Goal: Task Accomplishment & Management: Complete application form

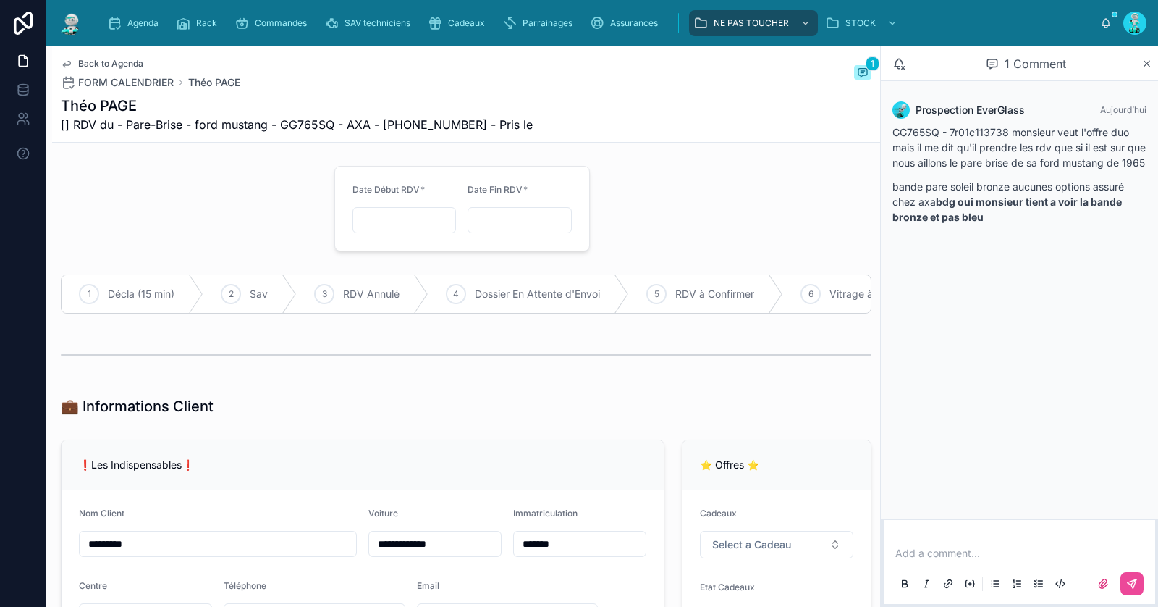
type input "**********"
type input "*******"
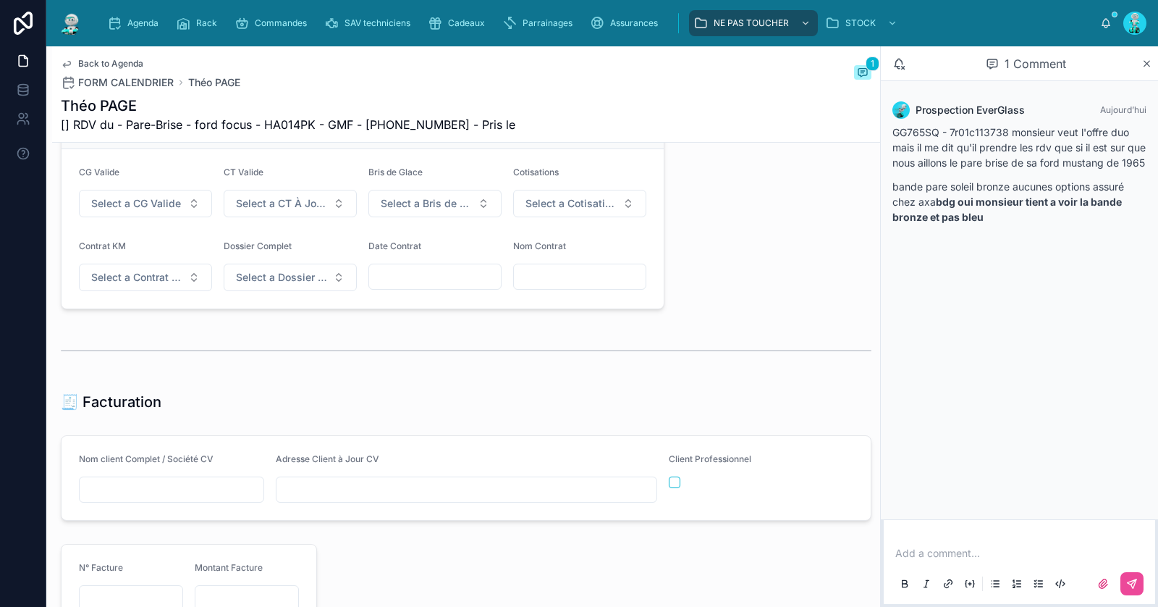
scroll to position [1207, 0]
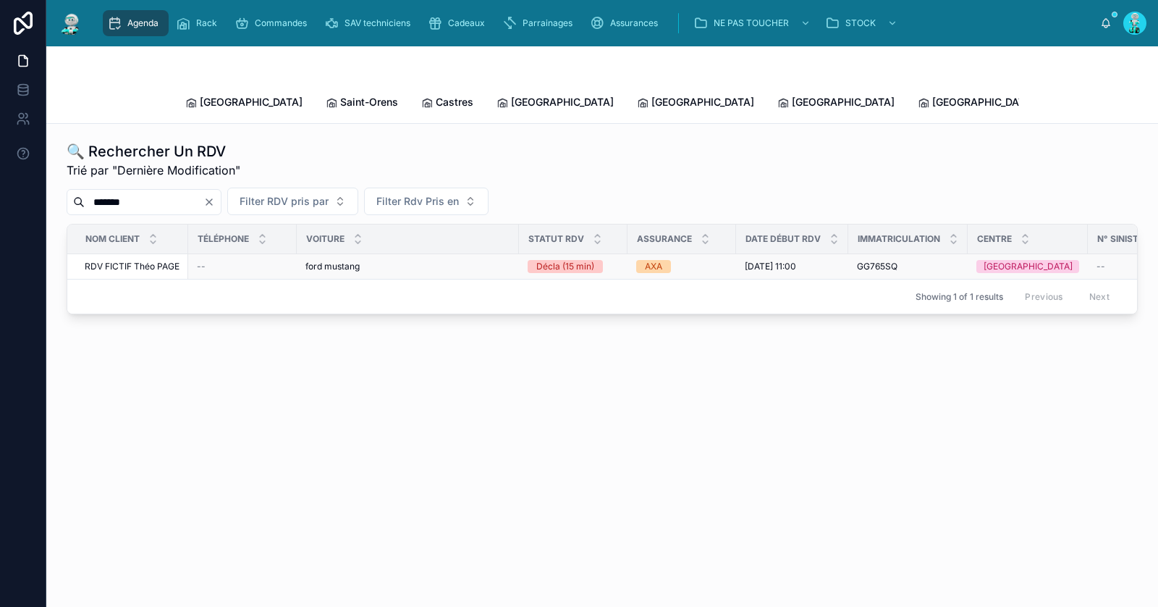
click at [241, 261] on div "--" at bounding box center [242, 267] width 91 height 12
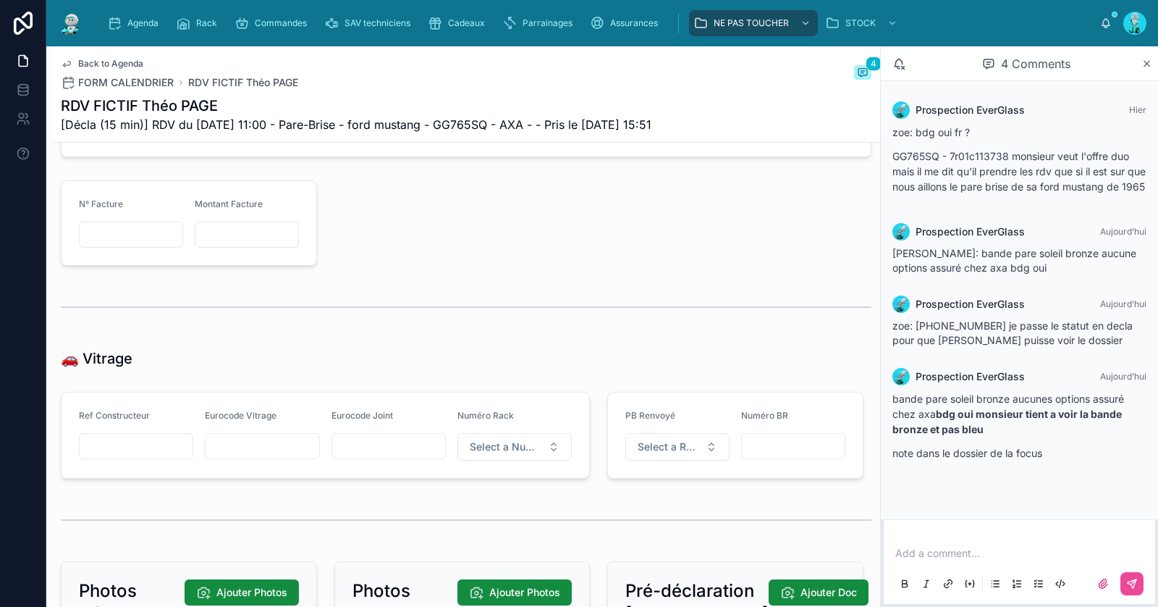
scroll to position [1600, 0]
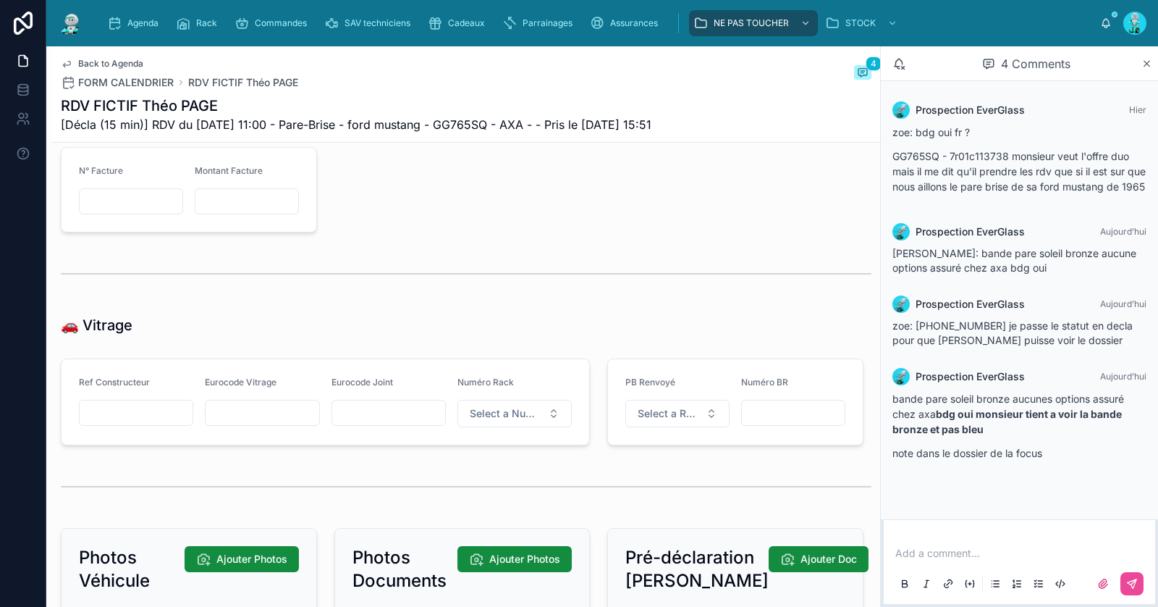
click at [284, 414] on input "text" at bounding box center [262, 412] width 113 height 20
paste input "*******"
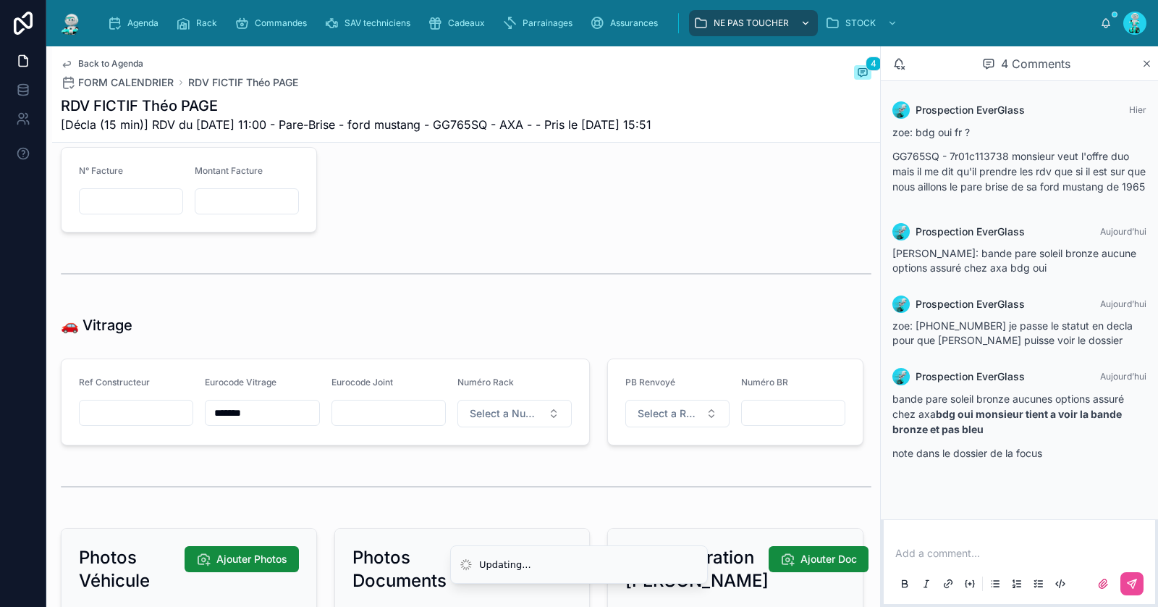
type input "*******"
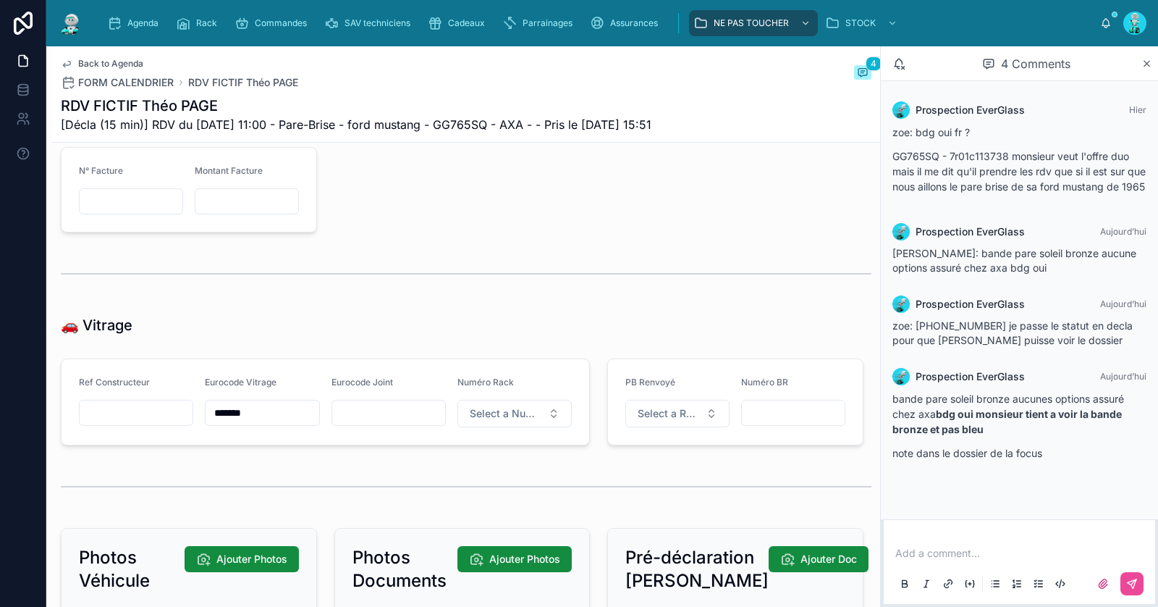
click at [371, 417] on input "text" at bounding box center [388, 412] width 113 height 20
paste input "********"
type input "********"
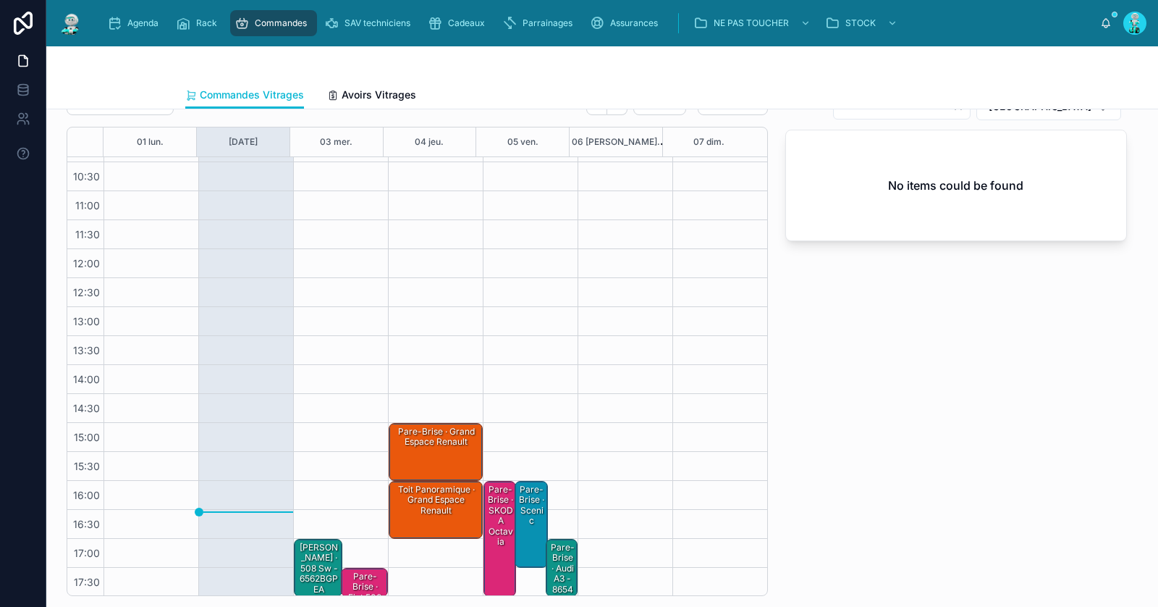
scroll to position [51, 0]
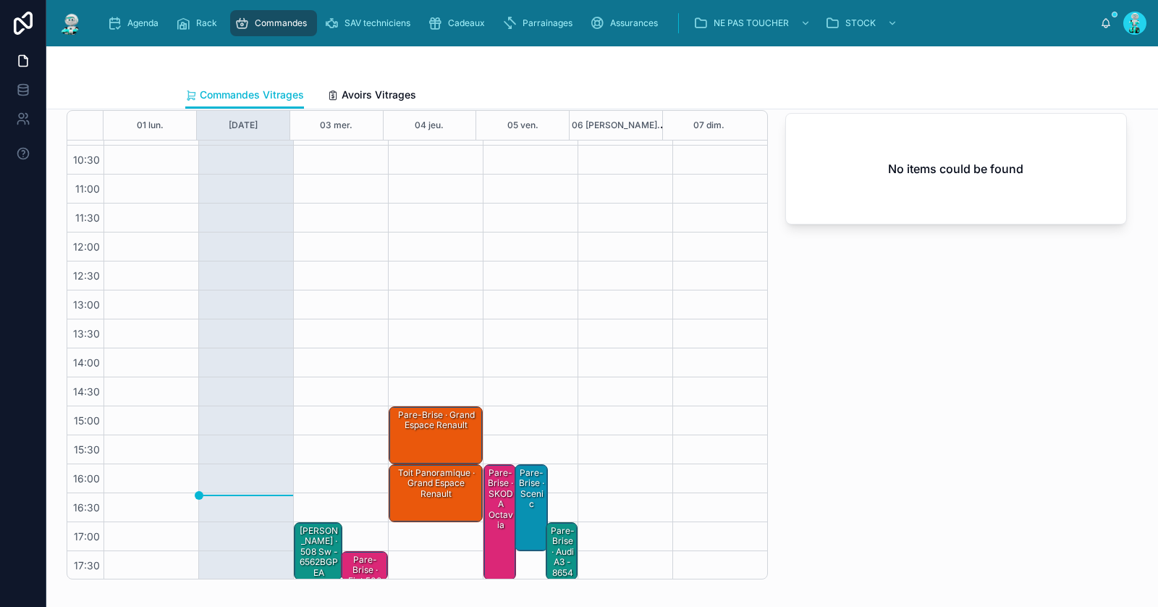
click at [347, 566] on div "Pare-Brise · Fiat 500 L - 3303ACL identifié par tech" at bounding box center [365, 591] width 43 height 76
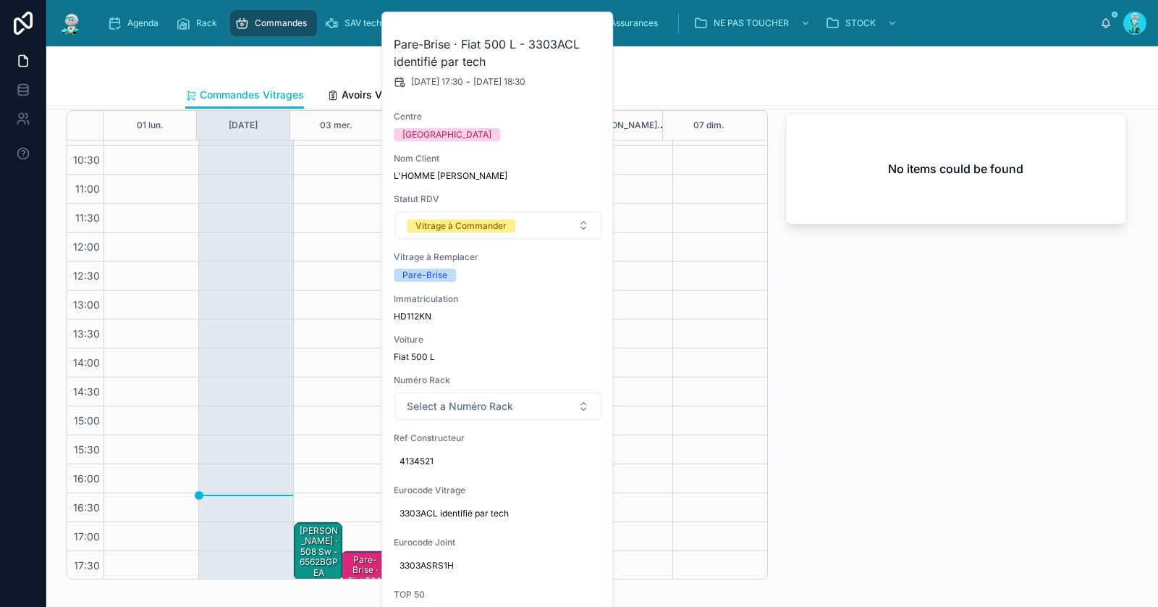
click at [850, 412] on div "********* TOULOUSE No items could be found" at bounding box center [956, 326] width 359 height 515
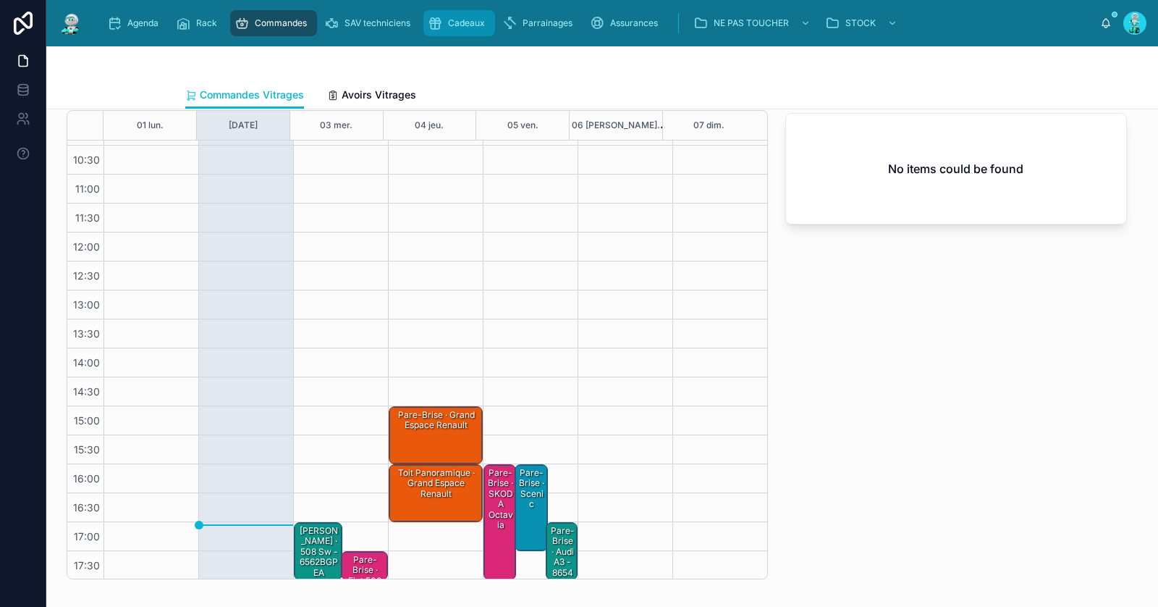
click at [447, 31] on div "Cadeaux" at bounding box center [459, 23] width 63 height 23
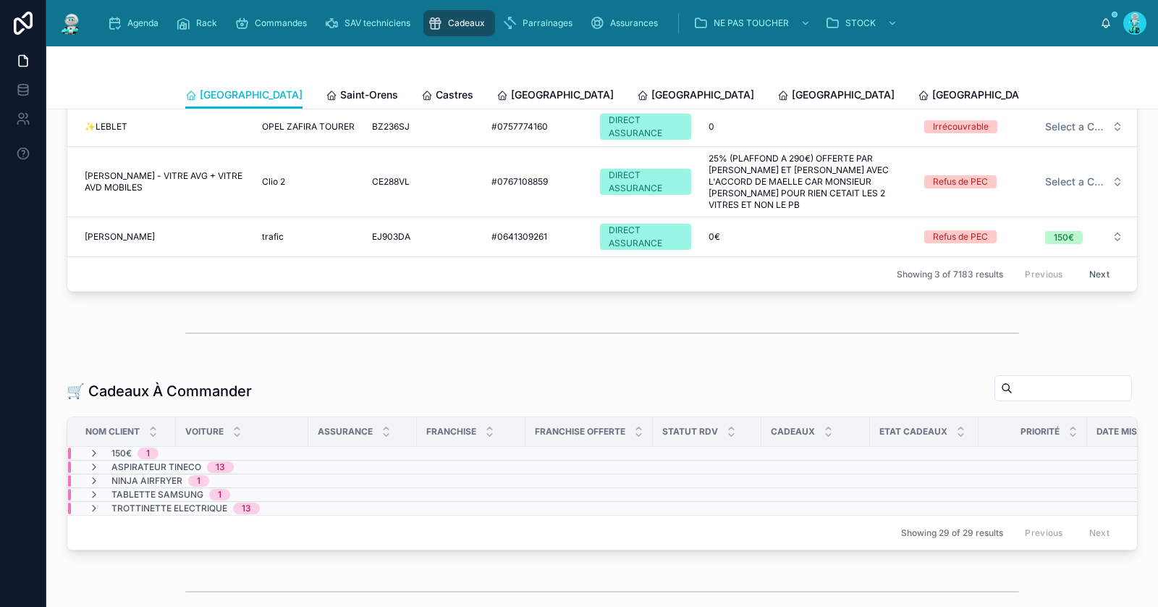
scroll to position [98, 0]
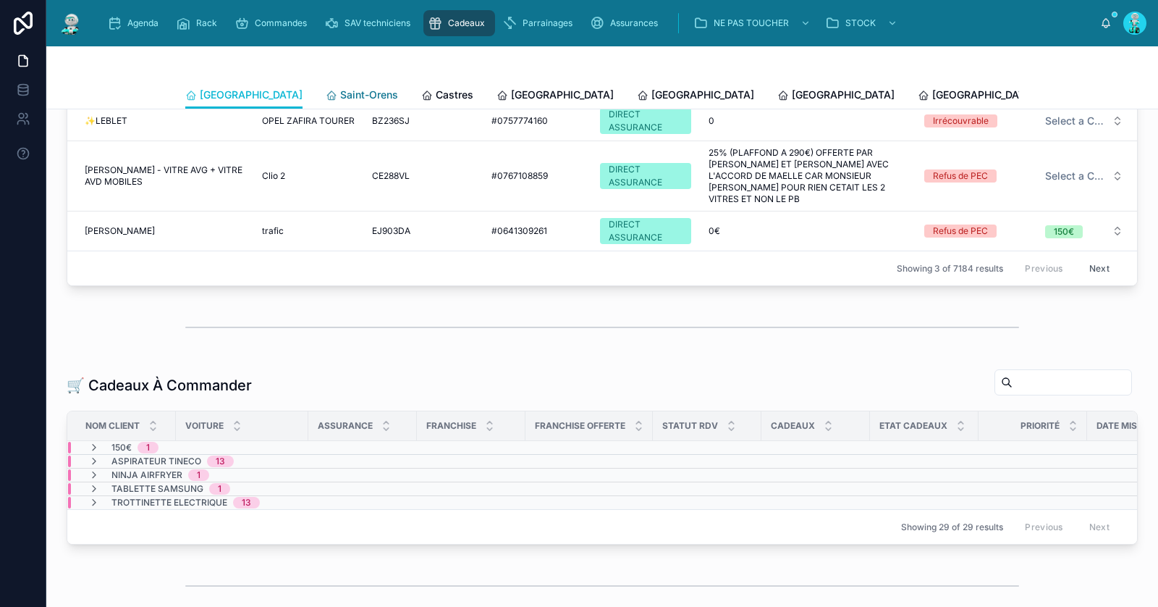
click at [340, 89] on span "Saint-Orens" at bounding box center [369, 95] width 58 height 14
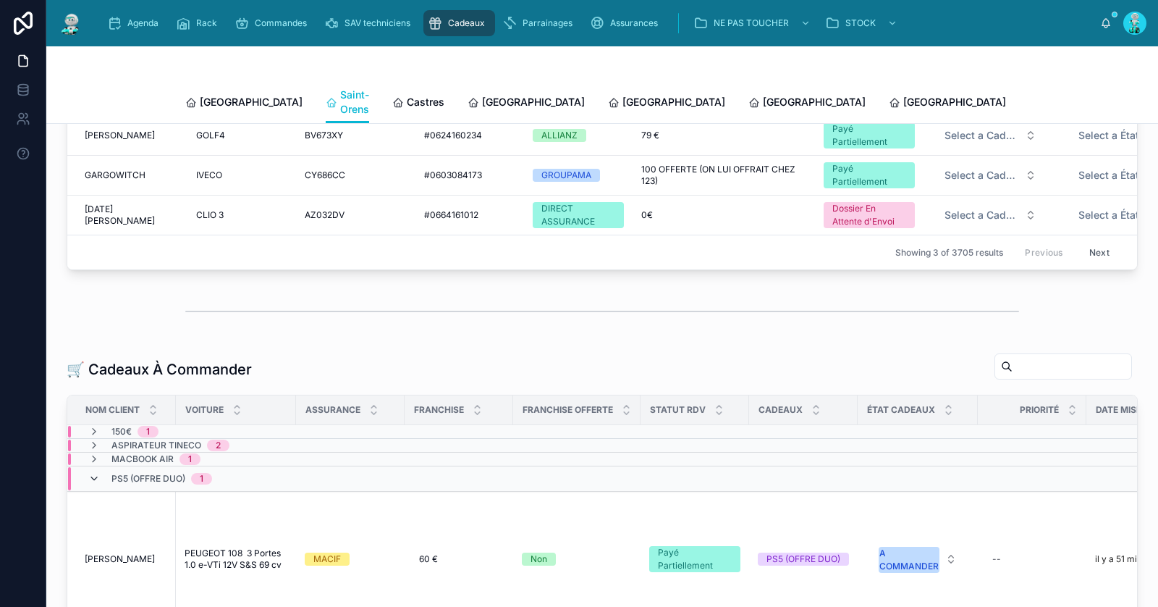
click at [89, 475] on icon at bounding box center [94, 479] width 12 height 12
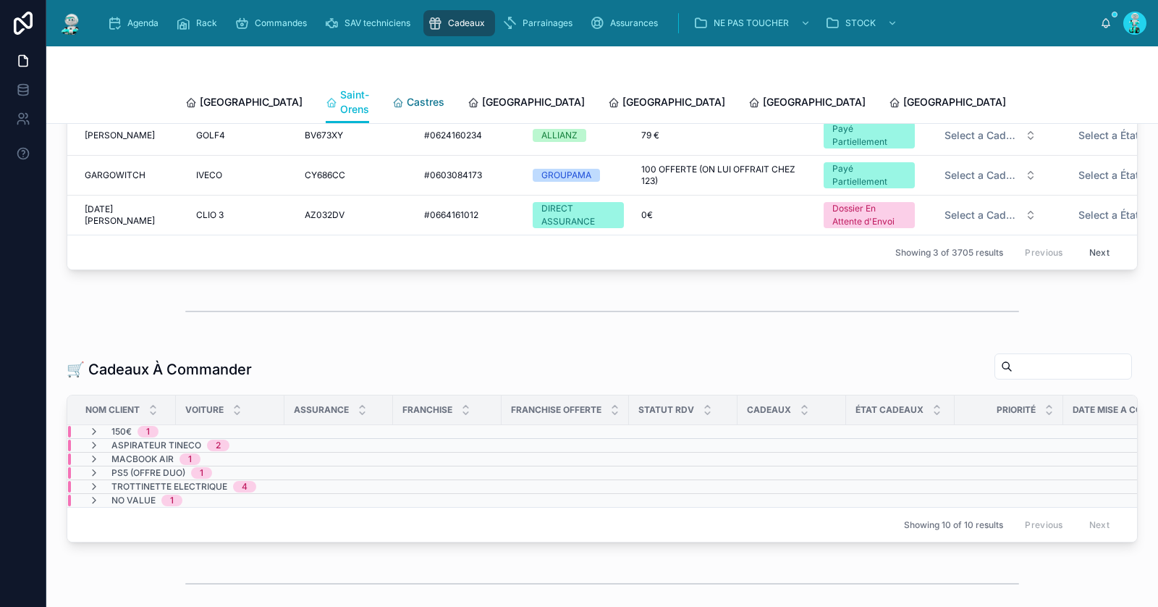
click at [407, 95] on span "Castres" at bounding box center [426, 102] width 38 height 14
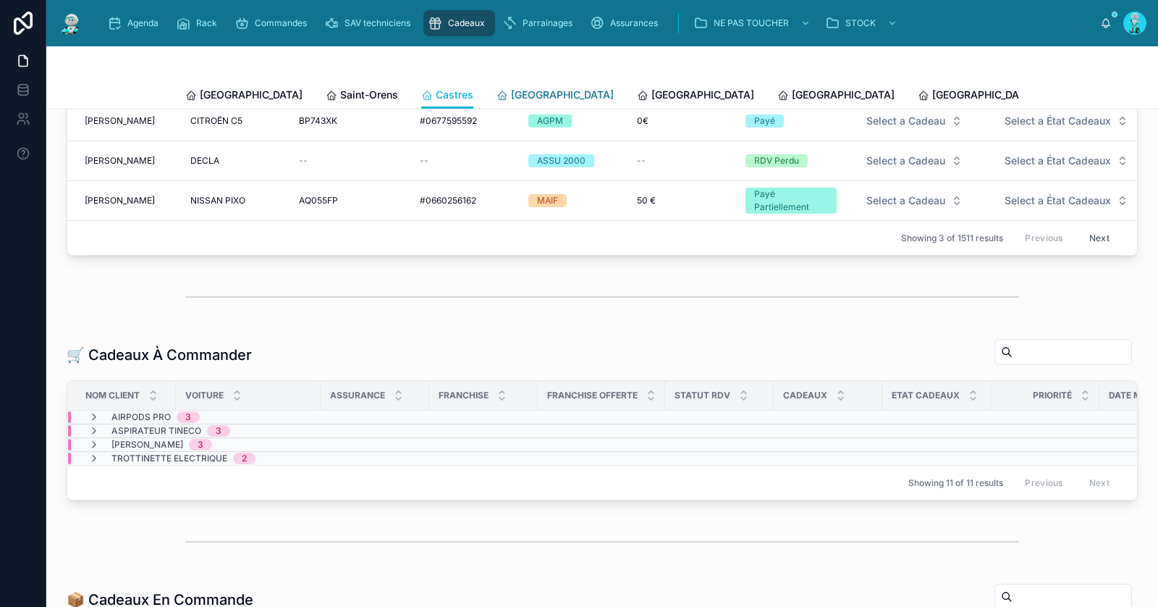
click at [511, 97] on span "[GEOGRAPHIC_DATA]" at bounding box center [562, 95] width 103 height 14
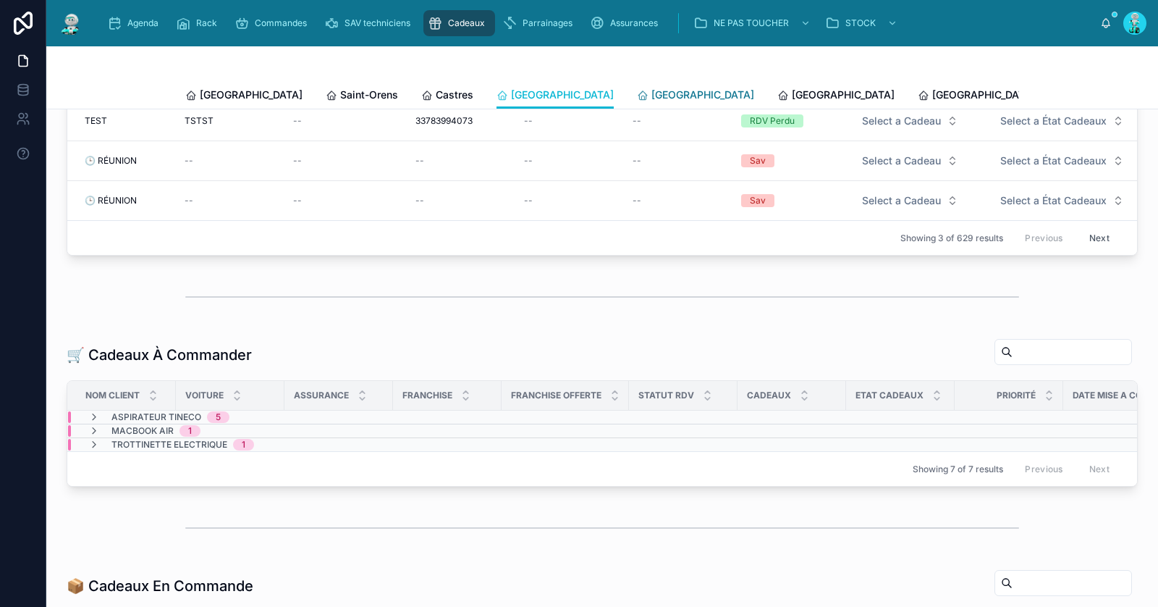
click at [651, 101] on span "[GEOGRAPHIC_DATA]" at bounding box center [702, 95] width 103 height 14
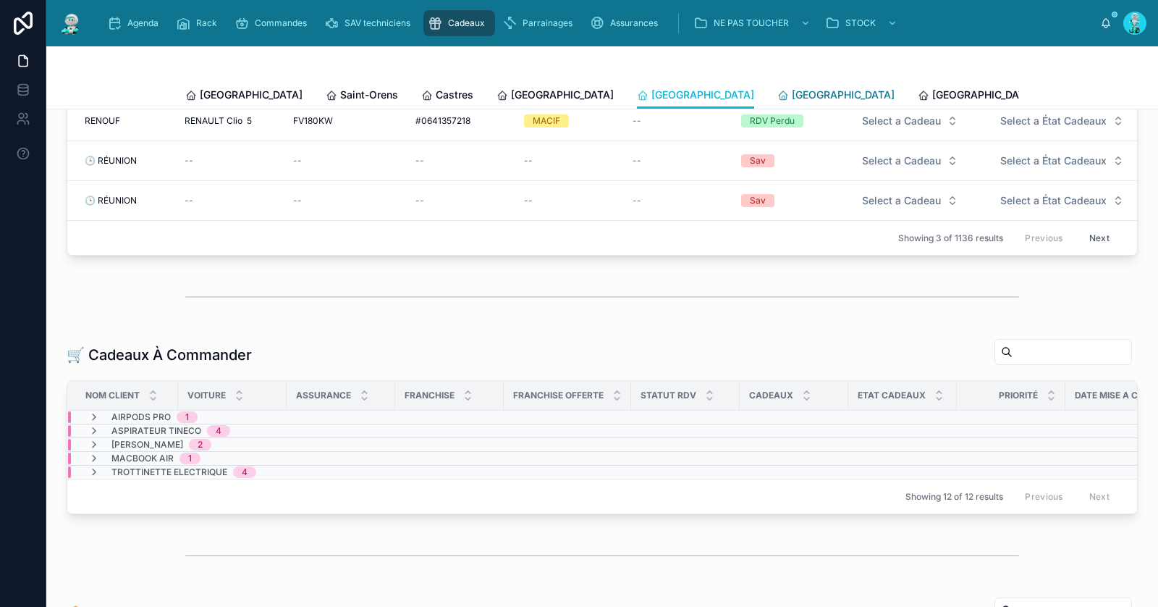
click at [792, 92] on span "[GEOGRAPHIC_DATA]" at bounding box center [843, 95] width 103 height 14
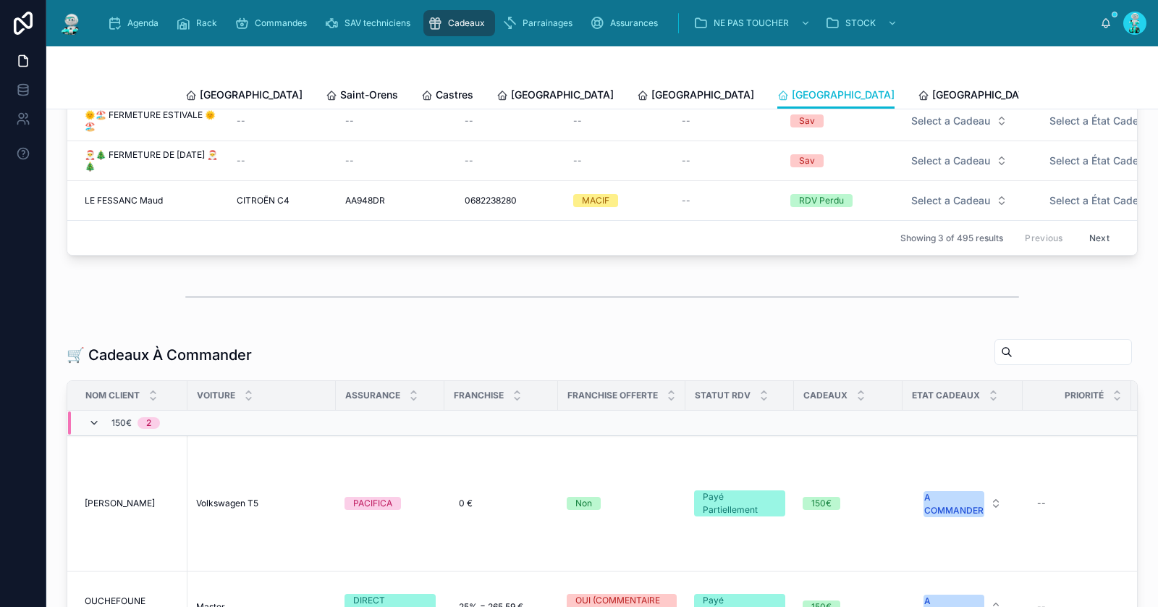
click at [91, 428] on icon at bounding box center [94, 423] width 12 height 12
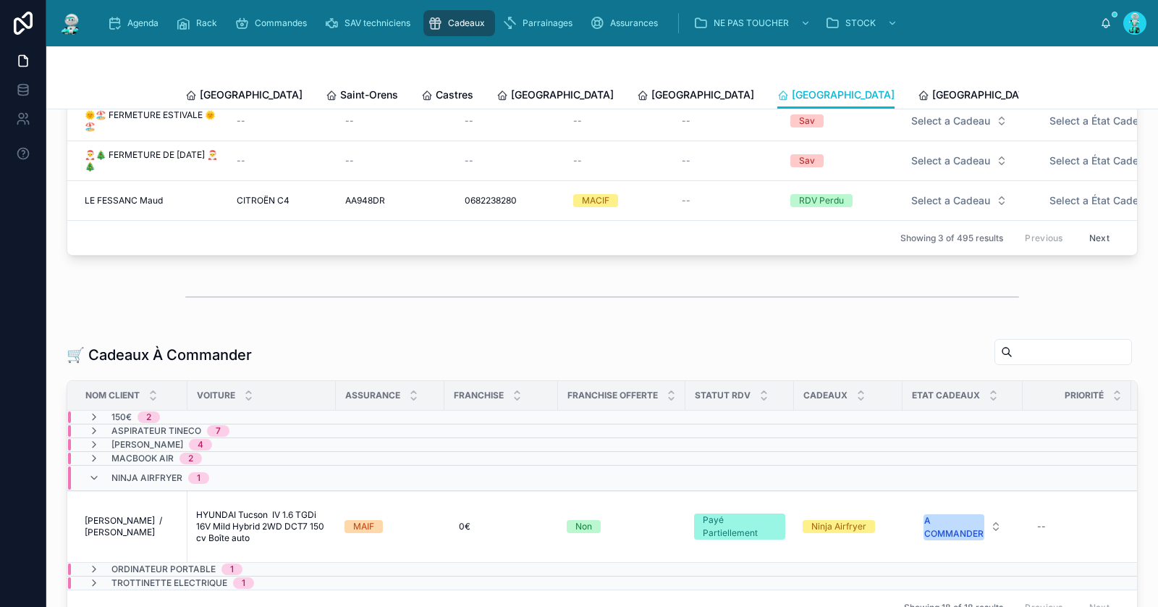
click at [89, 489] on div "Ninja Airfryer 1" at bounding box center [148, 477] width 121 height 23
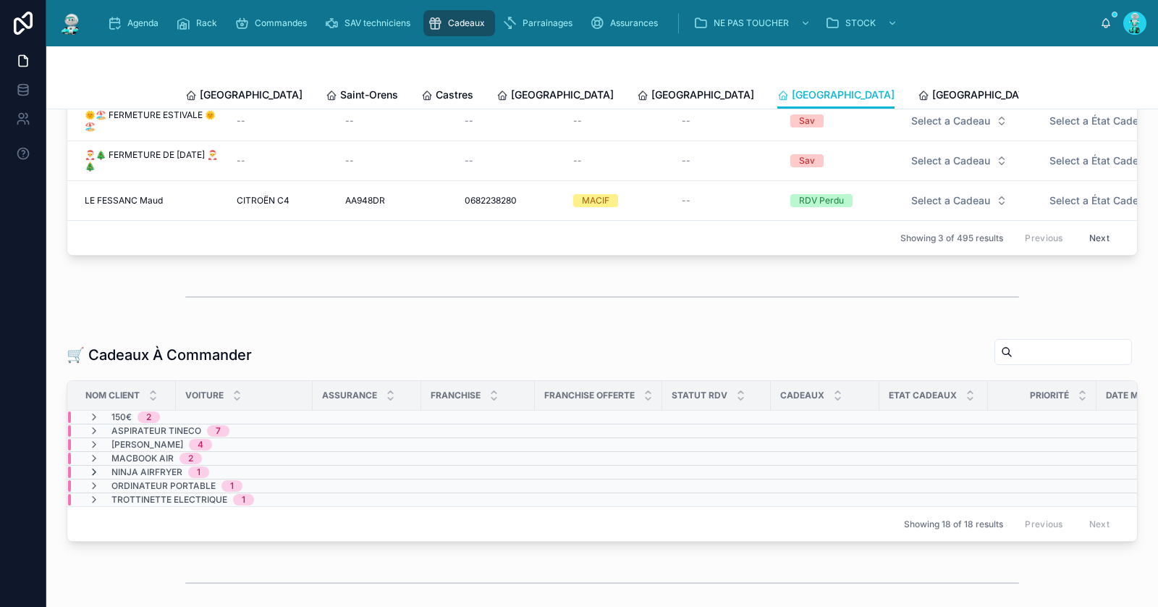
click at [97, 477] on icon at bounding box center [94, 472] width 12 height 12
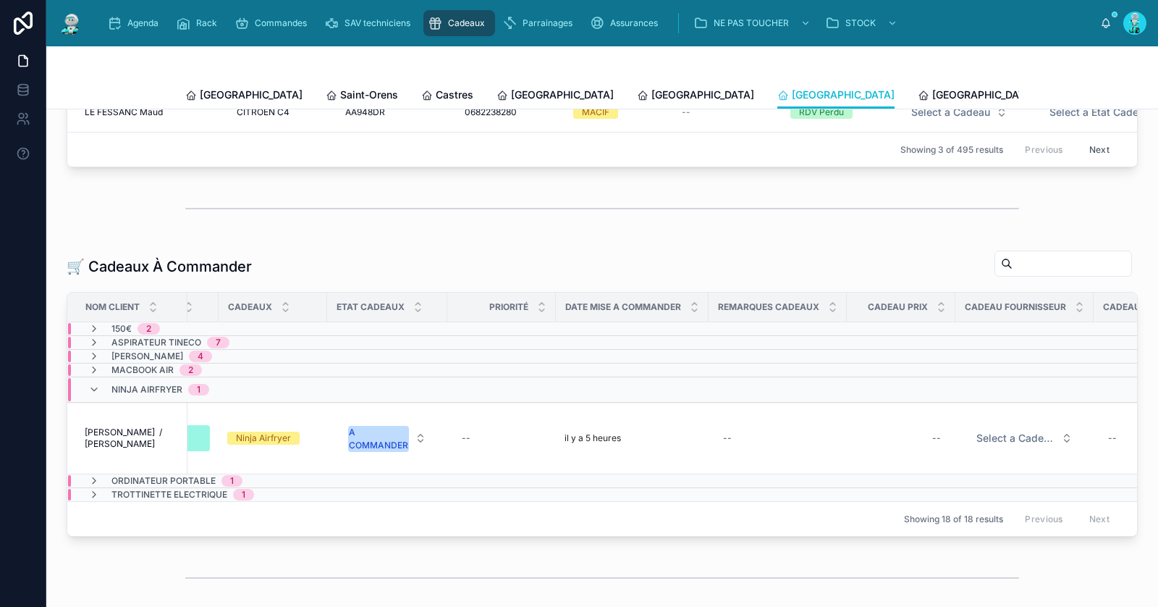
scroll to position [0, 696]
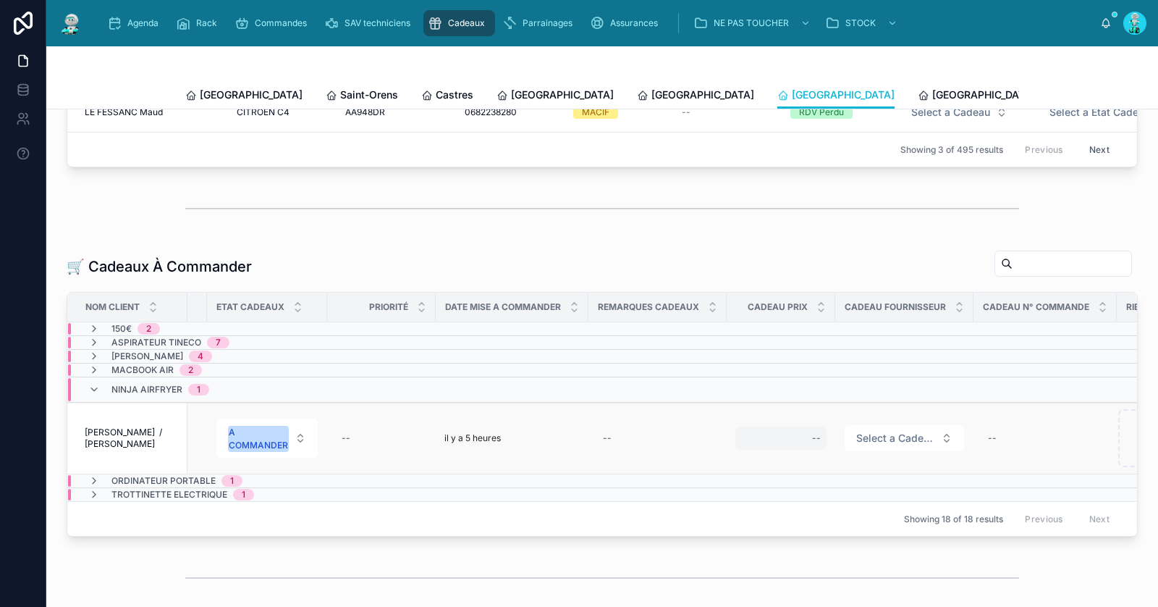
click at [803, 442] on div "--" at bounding box center [780, 437] width 91 height 23
type input "*******"
click at [986, 465] on icon "submit" at bounding box center [990, 464] width 12 height 12
click at [874, 438] on span "Select a Cadeau Fournisseur" at bounding box center [895, 438] width 79 height 14
click at [900, 440] on span "Select a Cadeau Fournisseur" at bounding box center [895, 438] width 79 height 14
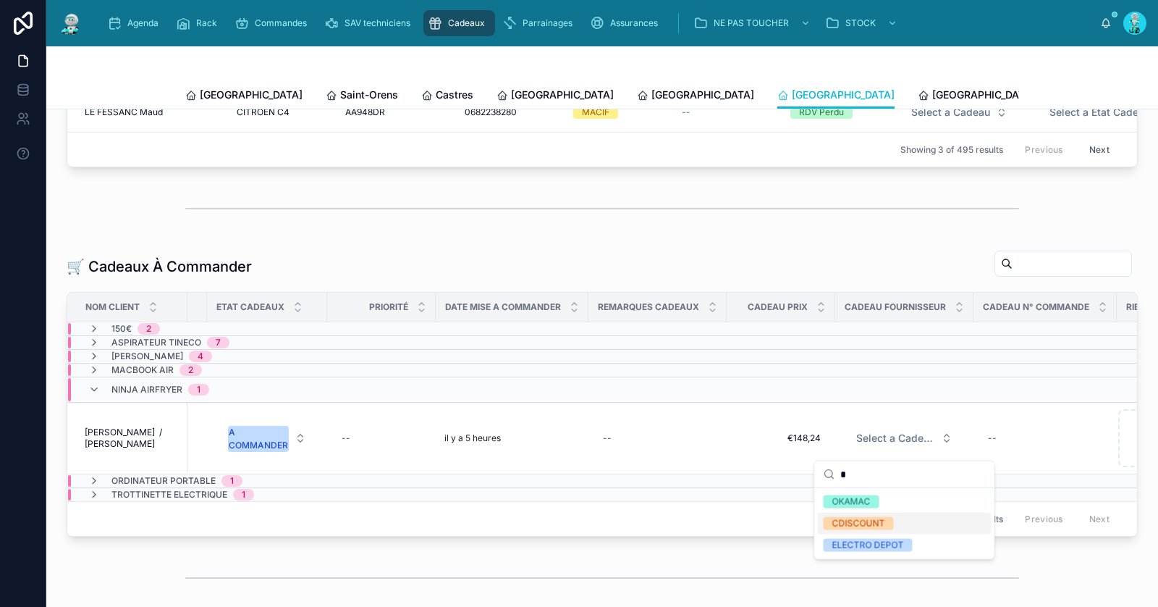
type input "*"
click at [842, 523] on div "CDISCOUNT" at bounding box center [858, 523] width 53 height 13
click at [94, 482] on icon at bounding box center [94, 481] width 12 height 12
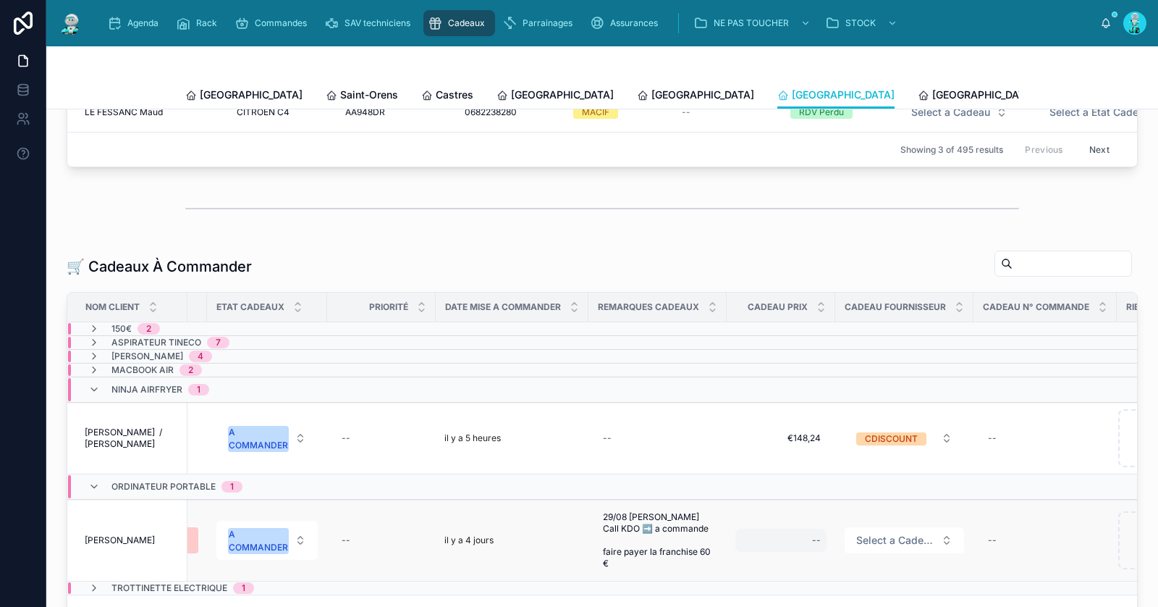
click at [793, 539] on div "--" at bounding box center [780, 539] width 91 height 23
type input "*******"
click button "submit" at bounding box center [989, 565] width 17 height 17
click at [879, 547] on span "Select a Cadeau Fournisseur" at bounding box center [895, 540] width 79 height 14
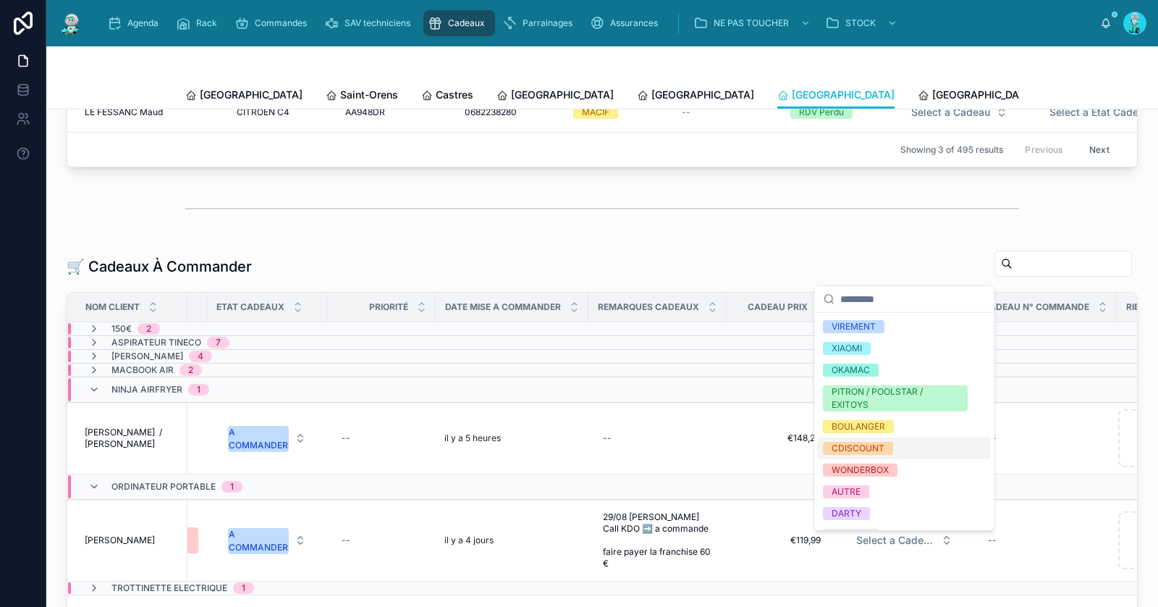
click at [899, 449] on div "CDISCOUNT" at bounding box center [904, 448] width 174 height 22
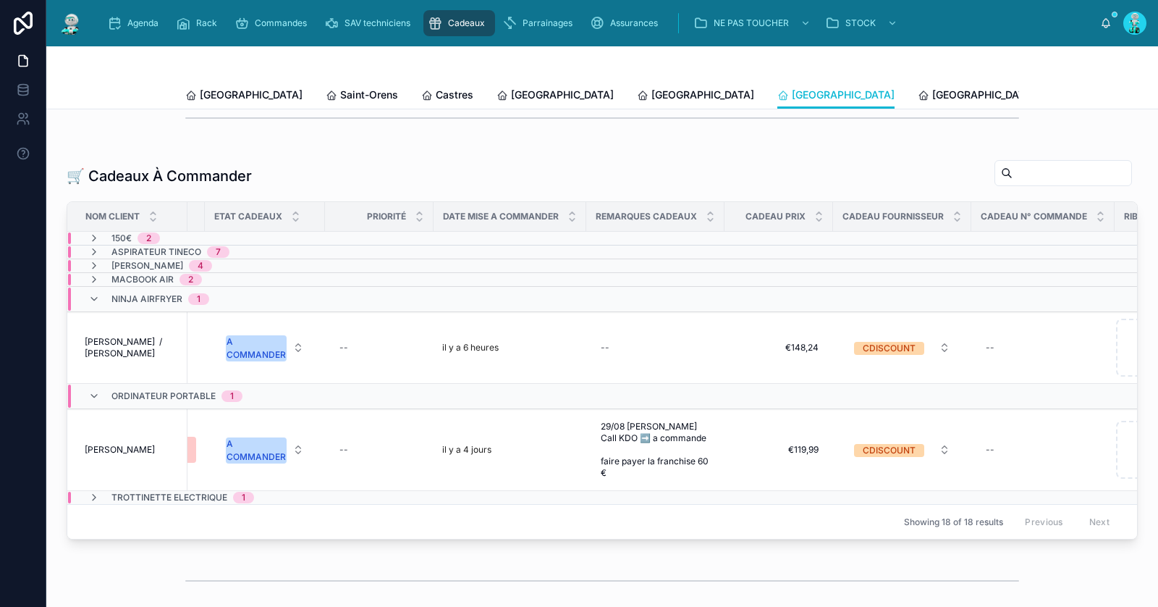
scroll to position [0, 795]
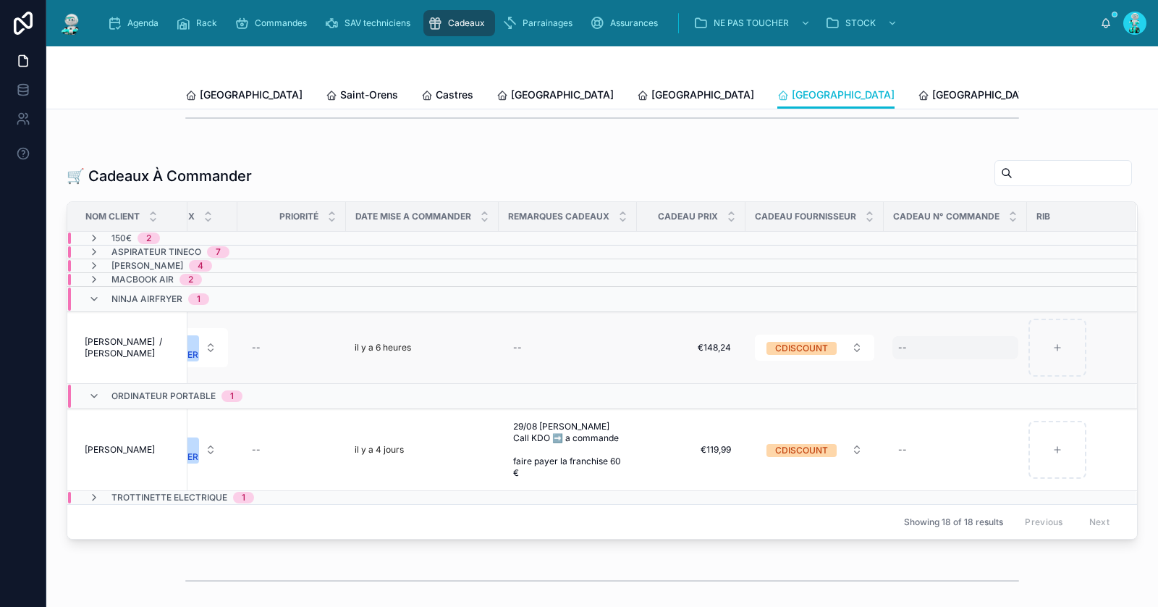
click at [913, 358] on div "--" at bounding box center [955, 347] width 126 height 23
type input "**********"
click at [1060, 371] on icon "submit" at bounding box center [1066, 374] width 12 height 12
click at [195, 358] on button "A COMMANDER" at bounding box center [177, 347] width 101 height 39
click at [201, 359] on button "A COMMANDER" at bounding box center [177, 347] width 101 height 39
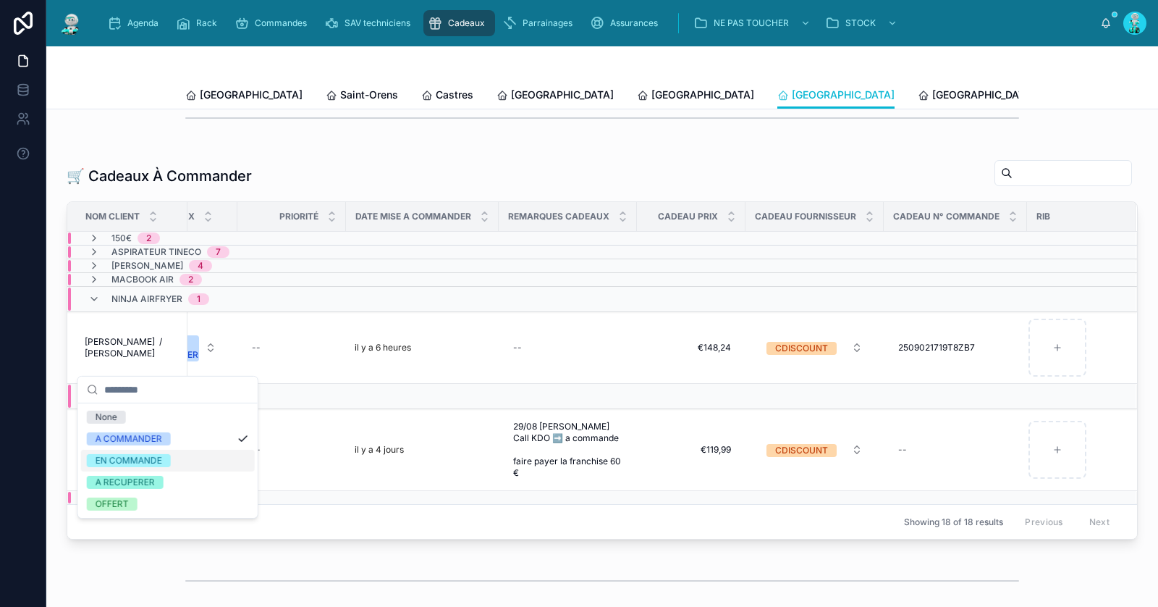
click at [177, 457] on div "EN COMMANDE" at bounding box center [168, 460] width 174 height 22
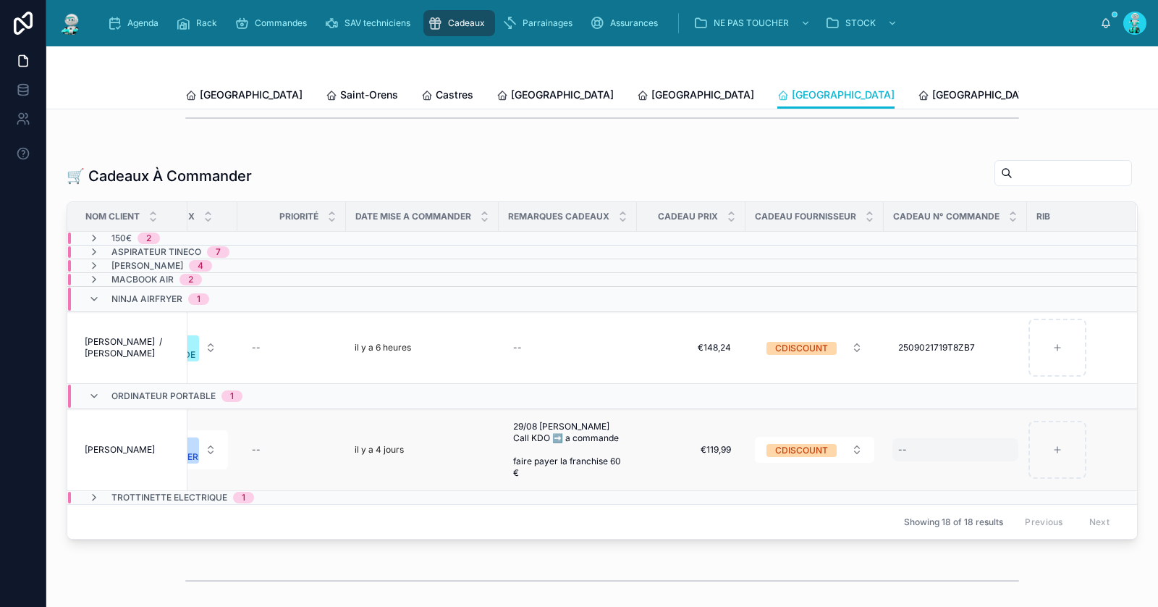
click at [926, 458] on div "--" at bounding box center [955, 449] width 126 height 23
type input "**********"
click at [1062, 473] on icon "submit" at bounding box center [1066, 475] width 12 height 12
click at [201, 461] on button "A COMMANDER" at bounding box center [177, 449] width 101 height 39
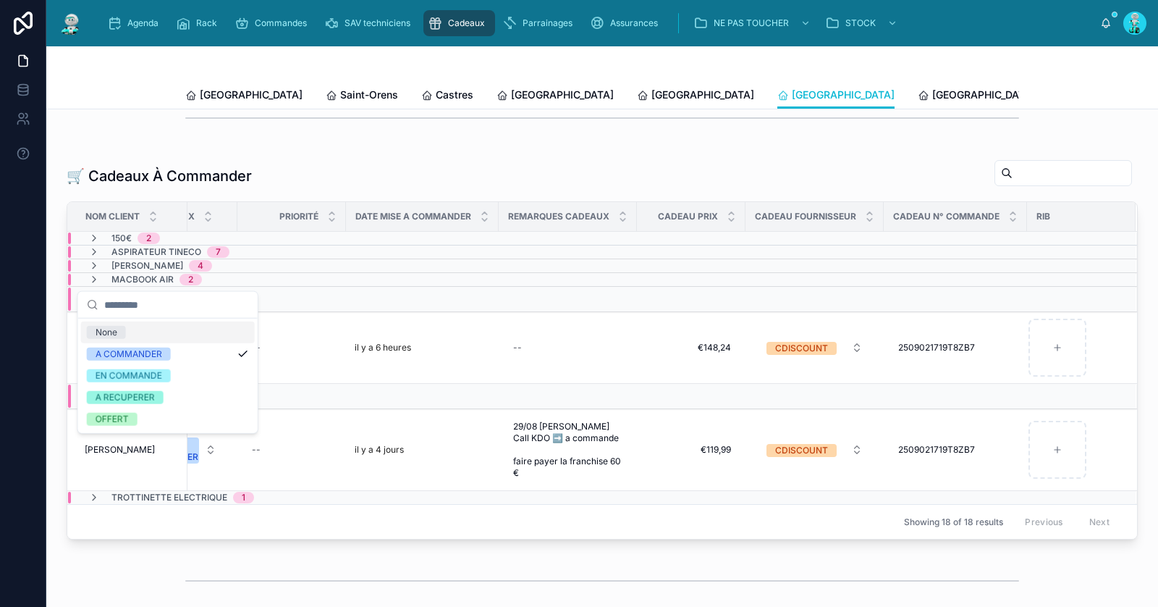
scroll to position [0, 784]
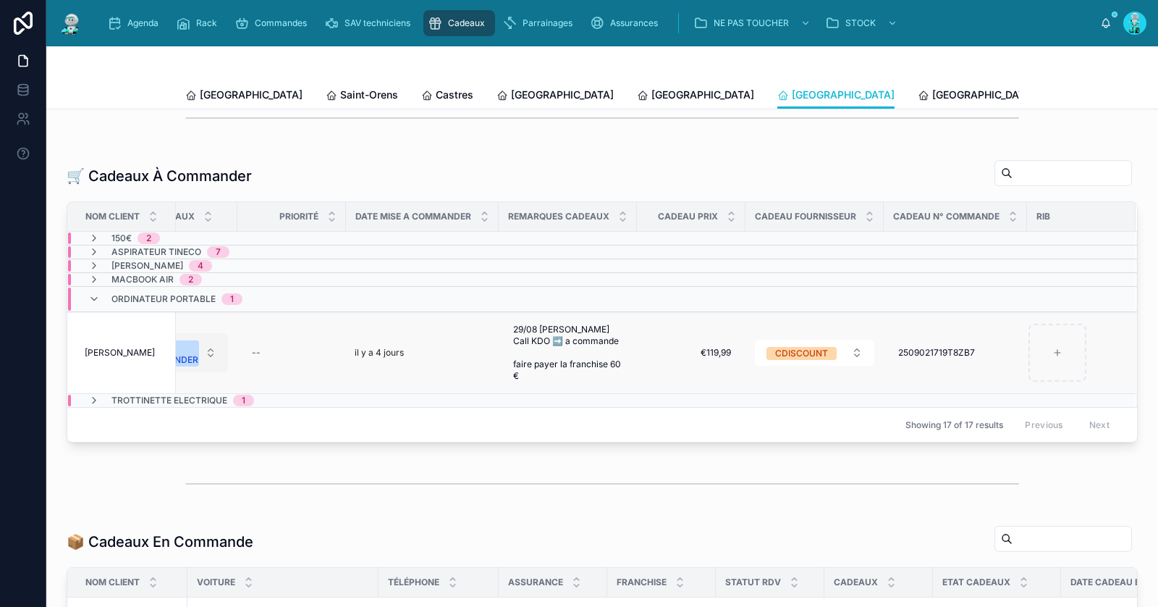
click at [194, 357] on button "A COMMANDER" at bounding box center [177, 352] width 101 height 39
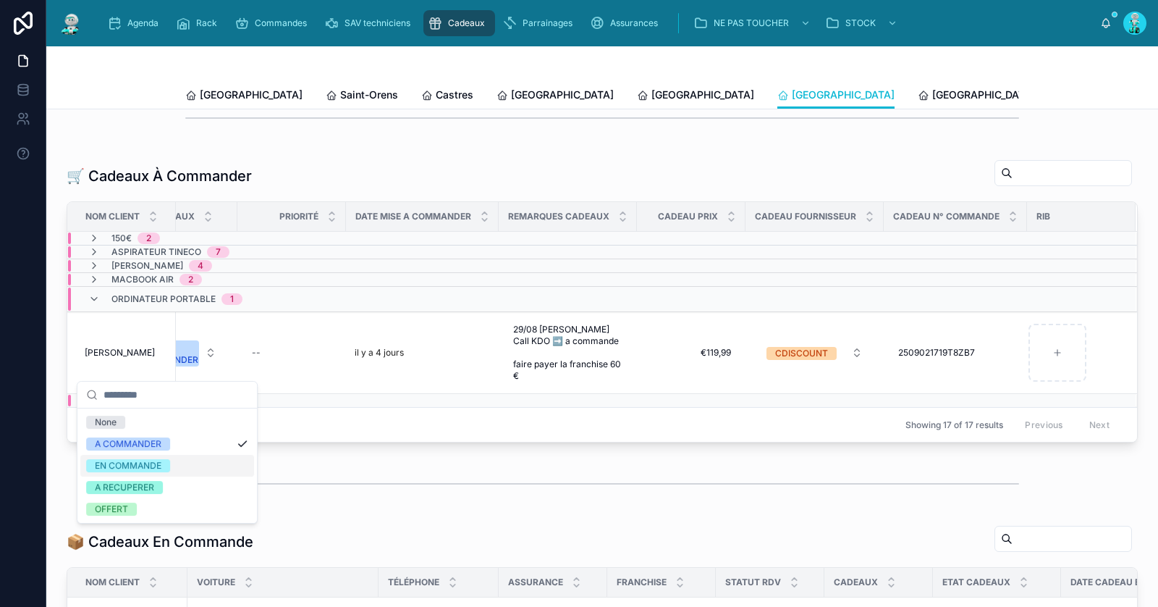
click at [164, 460] on span "EN COMMANDE" at bounding box center [128, 465] width 84 height 13
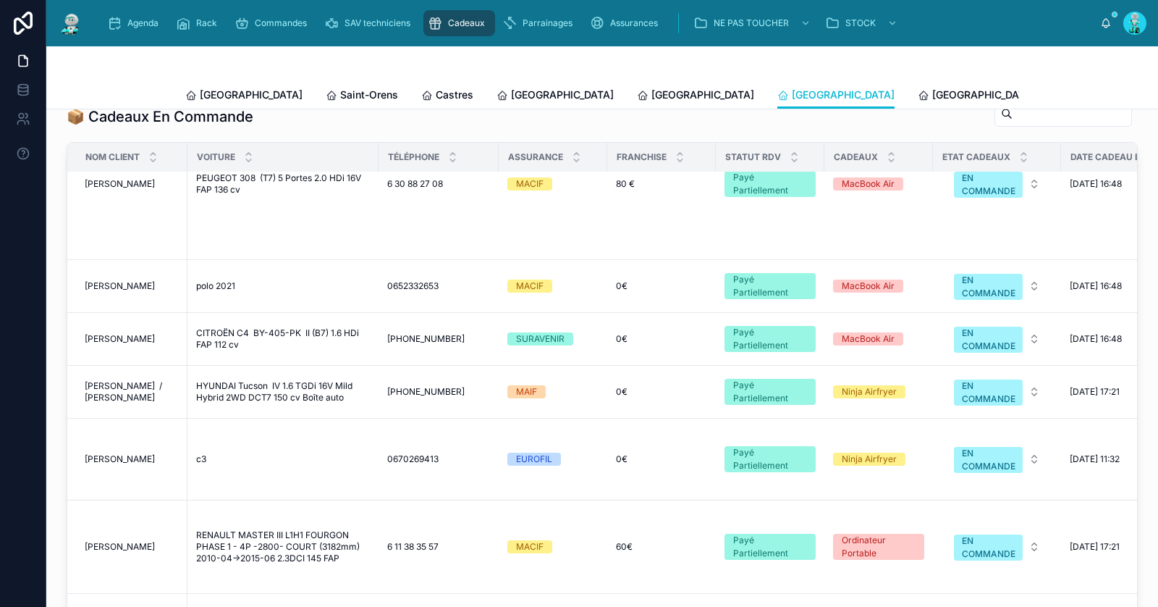
scroll to position [635, 0]
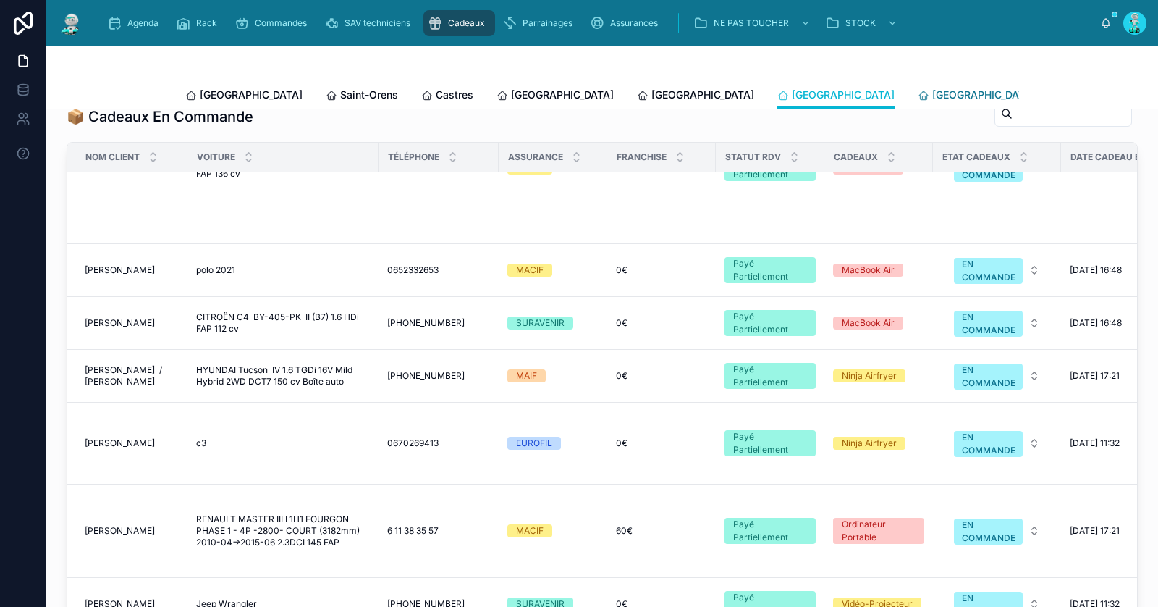
click at [932, 98] on span "[GEOGRAPHIC_DATA]" at bounding box center [983, 95] width 103 height 14
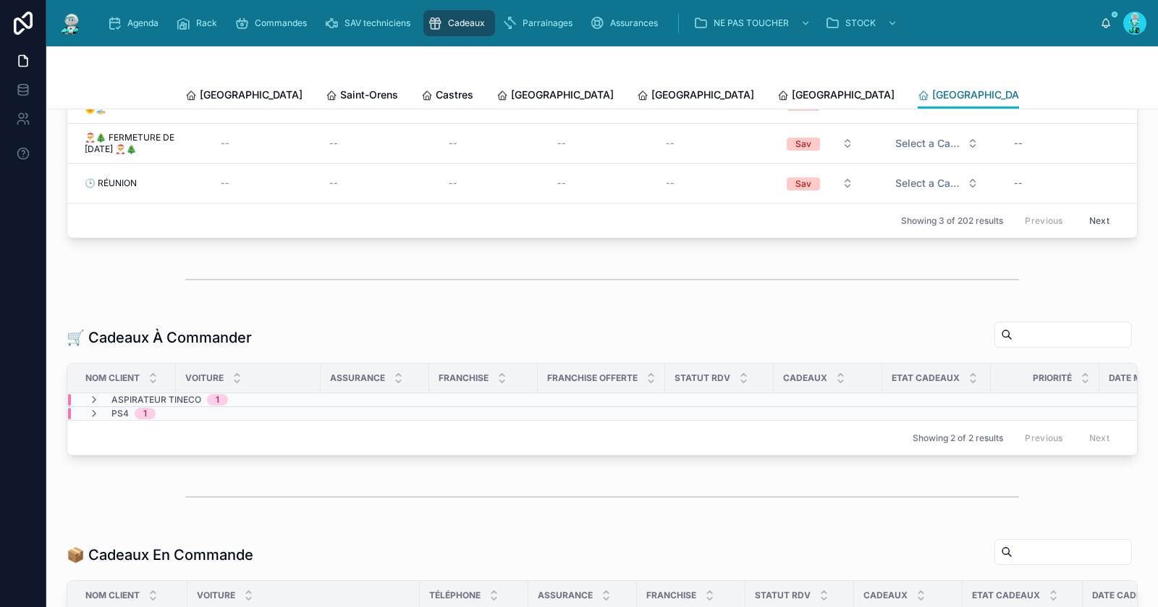
scroll to position [112, 0]
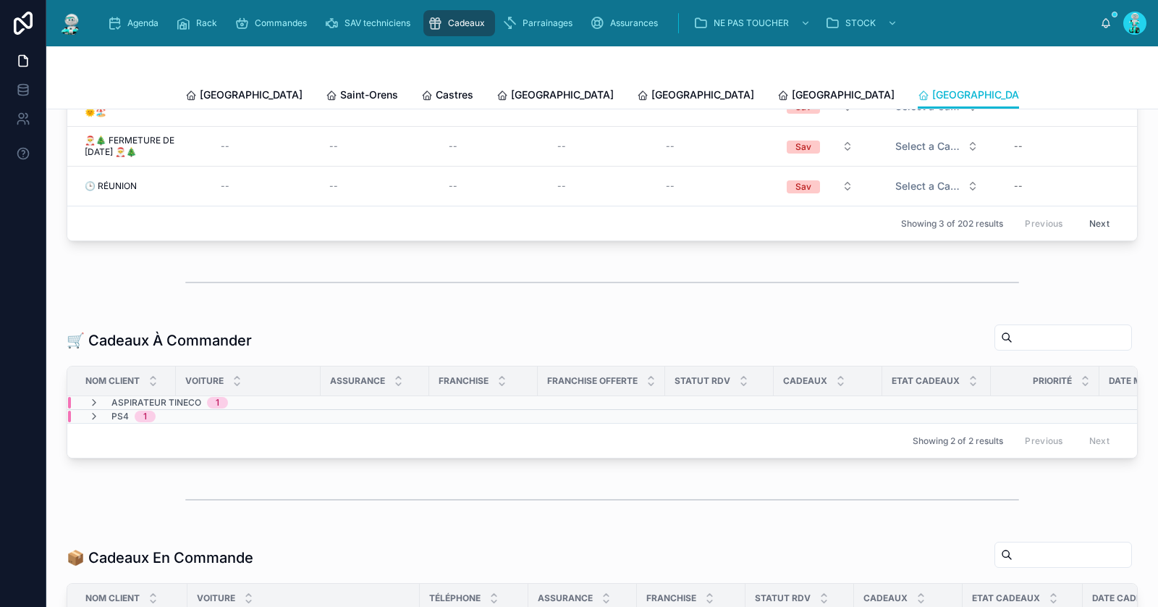
click at [101, 422] on div "PS4 1" at bounding box center [121, 416] width 67 height 12
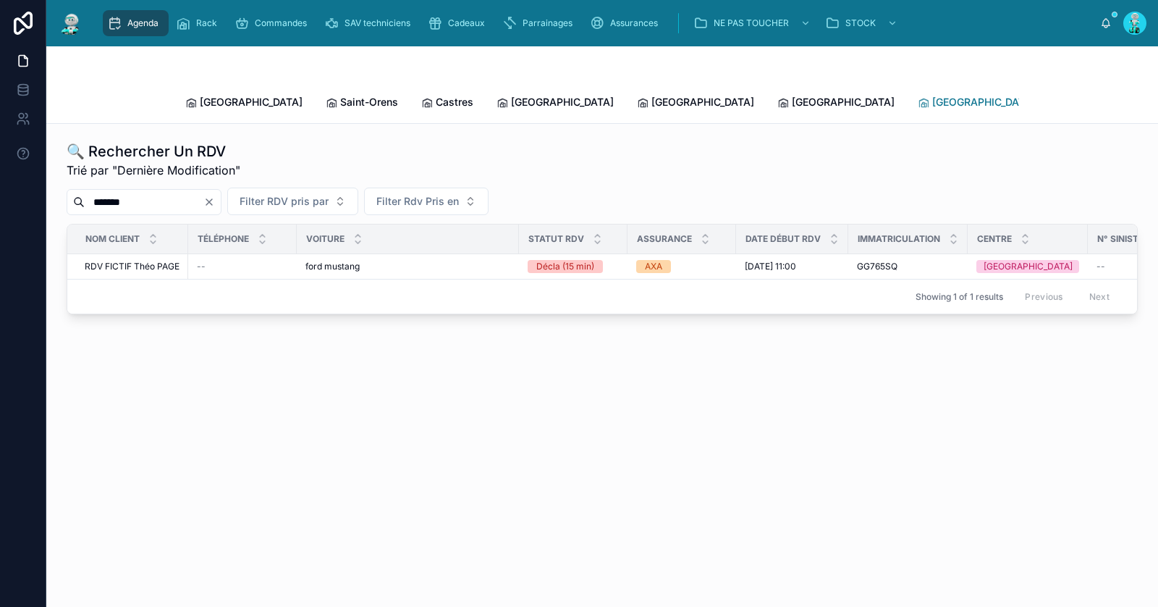
click at [932, 95] on span "[GEOGRAPHIC_DATA]" at bounding box center [983, 102] width 103 height 14
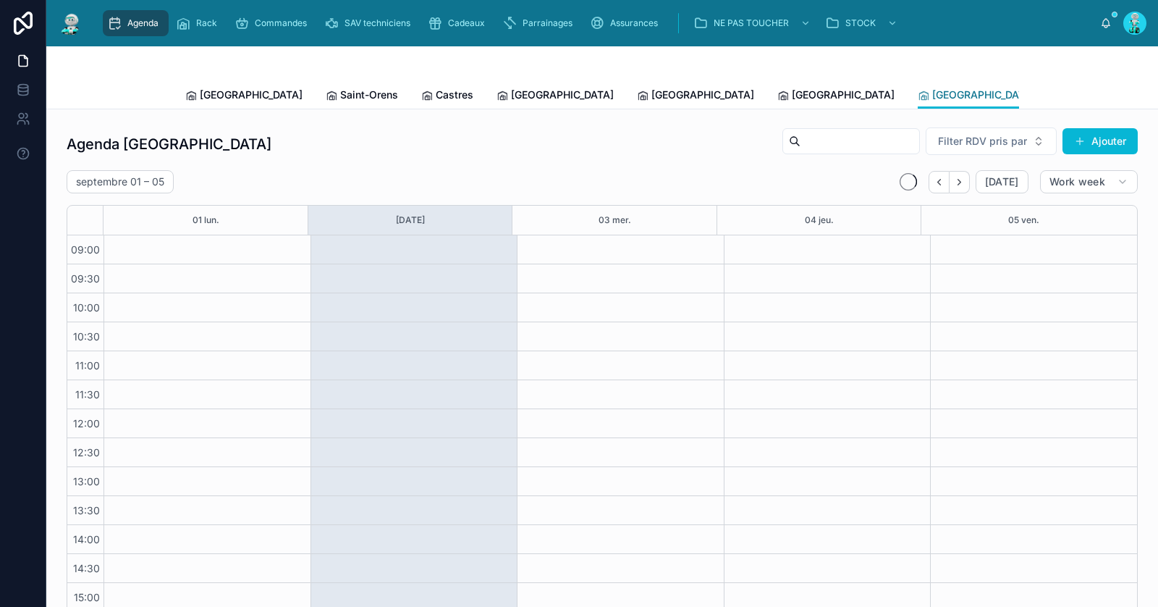
scroll to position [125, 0]
